Goal: Navigation & Orientation: Find specific page/section

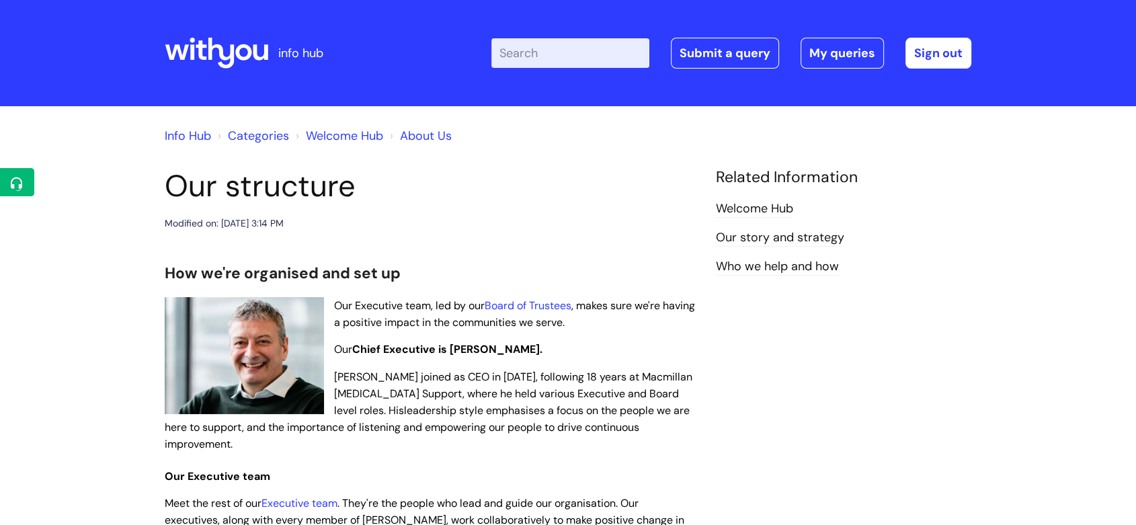
click at [265, 57] on icon at bounding box center [260, 51] width 15 height 15
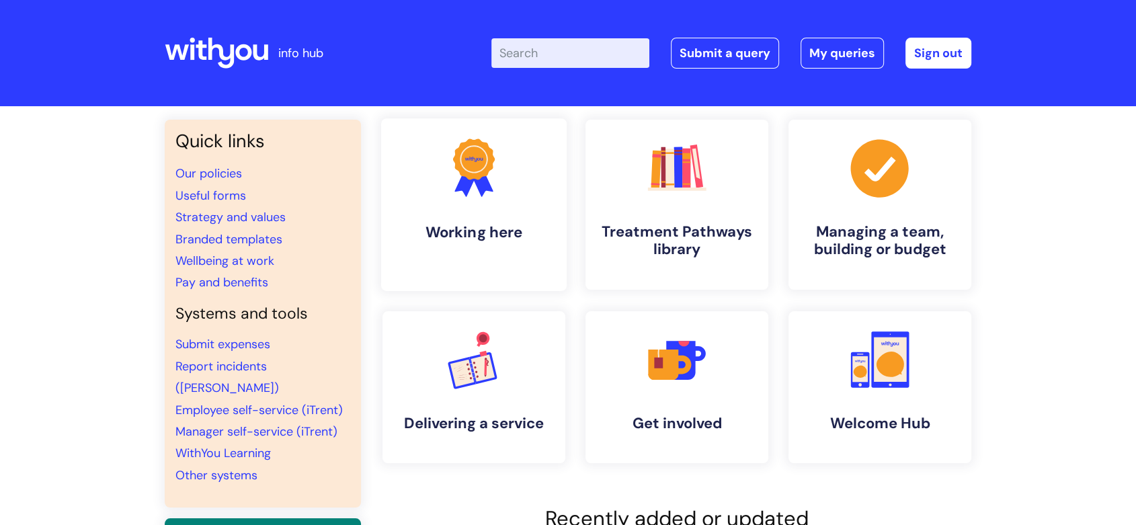
click at [480, 187] on icon at bounding box center [481, 182] width 22 height 29
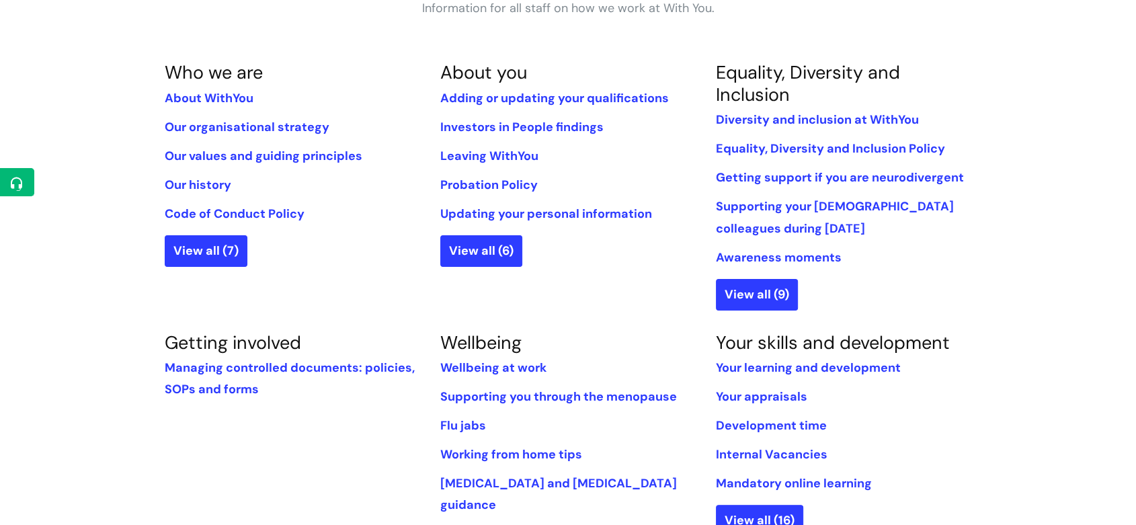
scroll to position [298, 0]
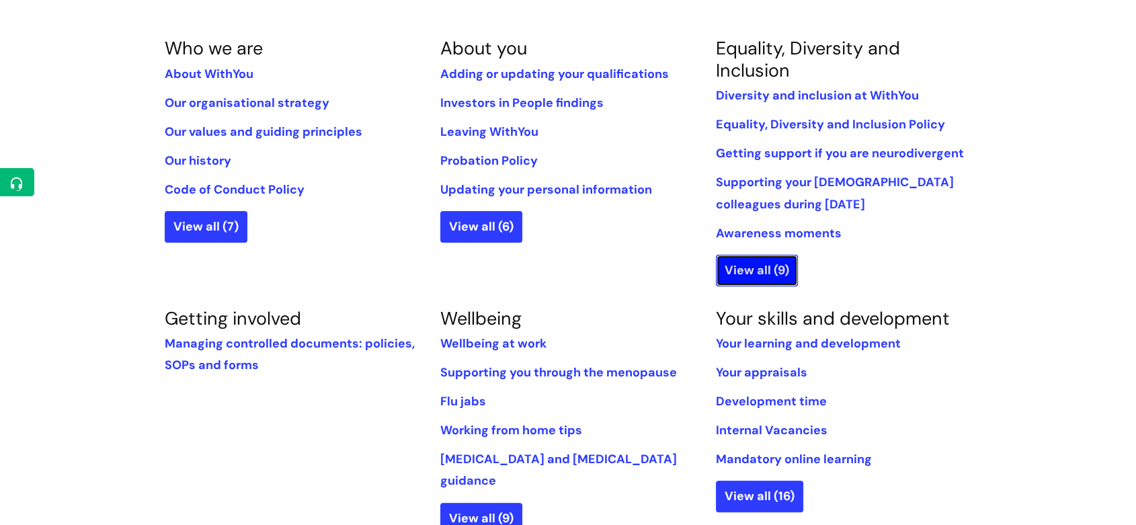
click at [774, 278] on link "View all (9)" at bounding box center [757, 270] width 82 height 31
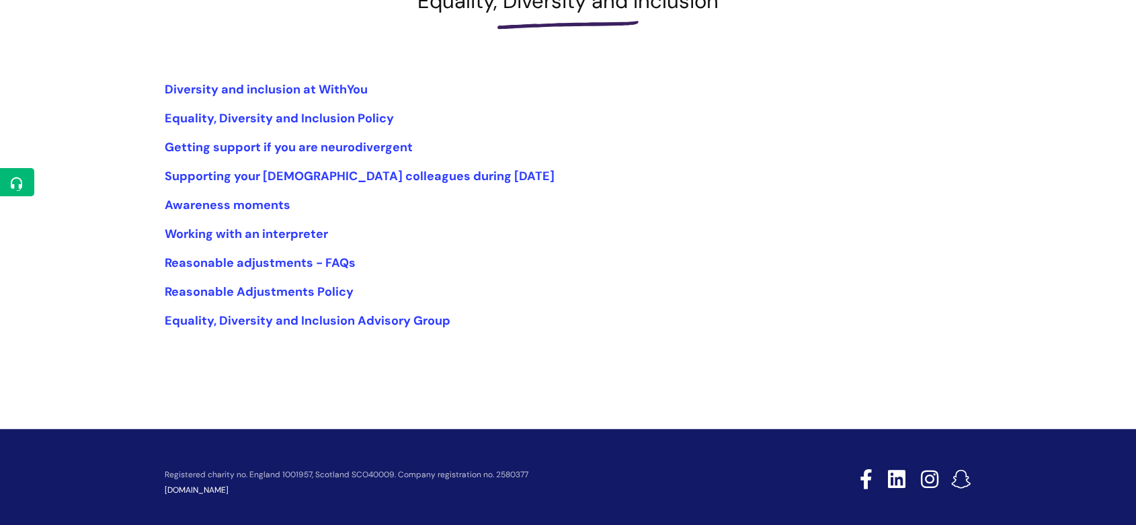
scroll to position [224, 0]
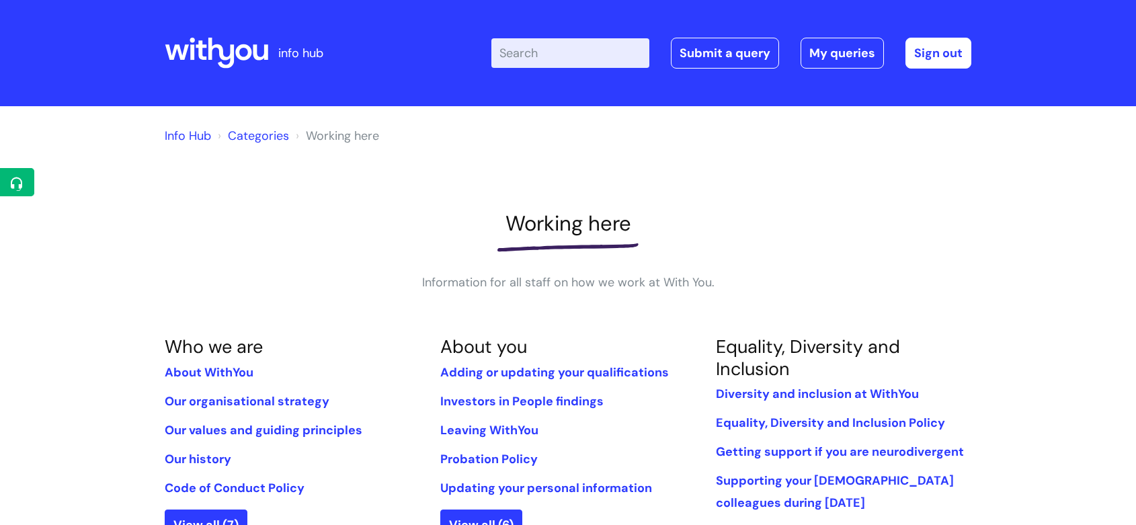
scroll to position [298, 0]
